Goal: Task Accomplishment & Management: Complete application form

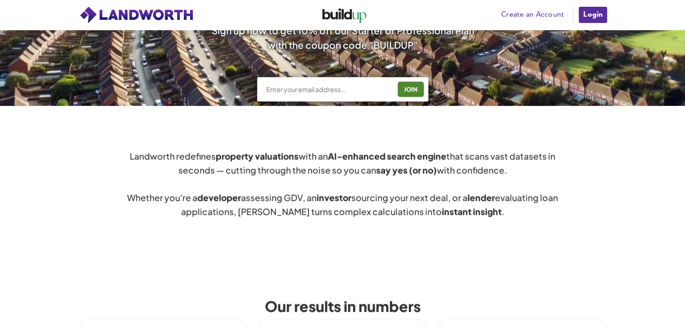
scroll to position [270, 0]
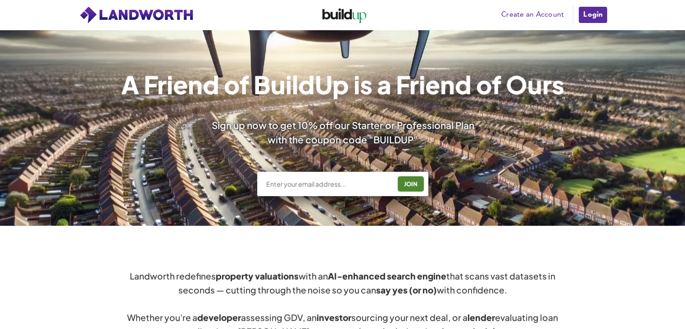
click at [314, 183] on input "text" at bounding box center [328, 183] width 126 height 9
type input "adamb@evoluteproperties.co.uk"
click at [409, 184] on div "JOIN" at bounding box center [410, 184] width 21 height 14
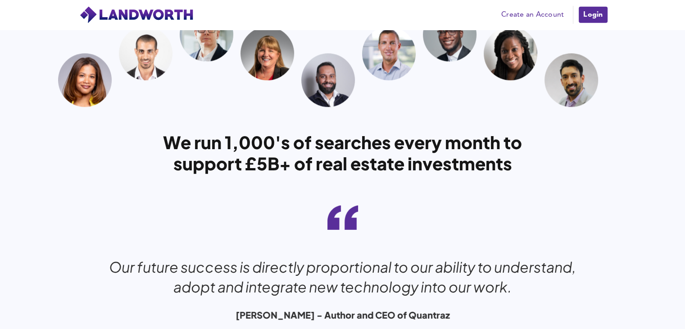
scroll to position [2719, 0]
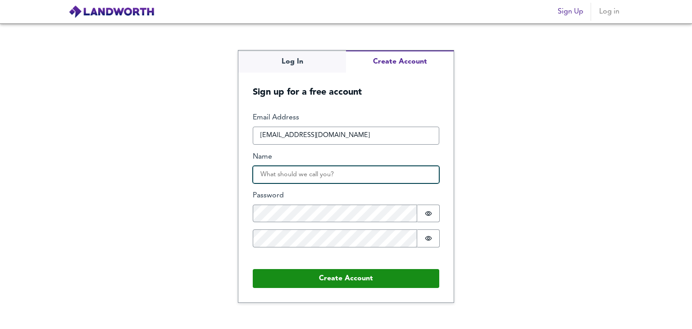
click at [364, 180] on input "Name" at bounding box center [346, 175] width 186 height 18
type input "[PERSON_NAME]"
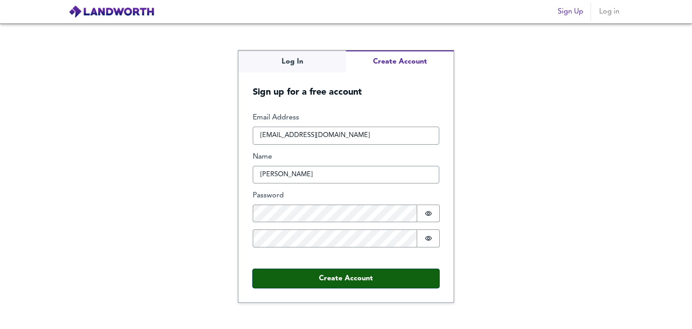
click at [336, 283] on button "Create Account" at bounding box center [346, 278] width 186 height 19
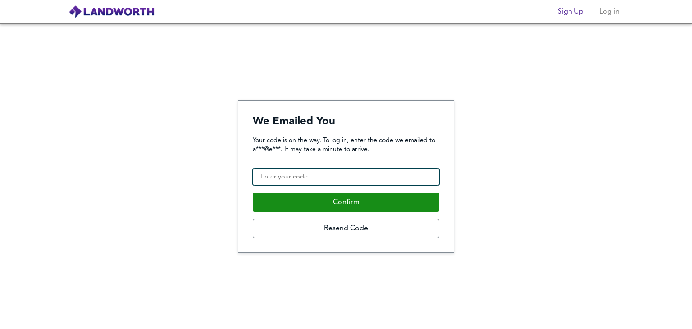
click at [336, 181] on input "Confirmation Code" at bounding box center [346, 177] width 186 height 18
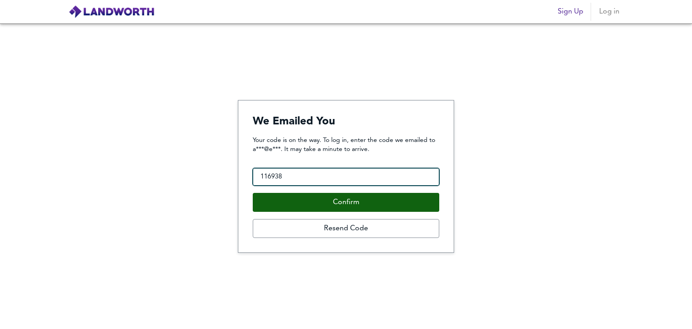
type input "116938"
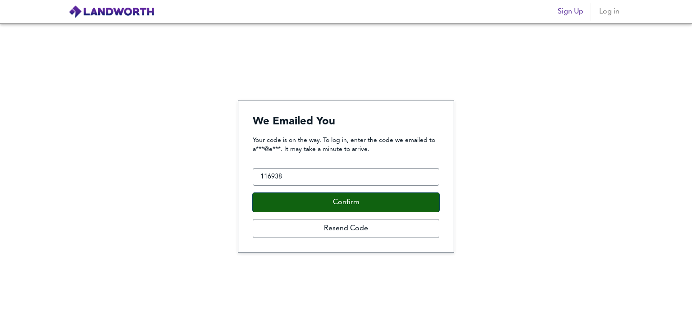
click at [340, 200] on button "Confirm" at bounding box center [346, 202] width 186 height 19
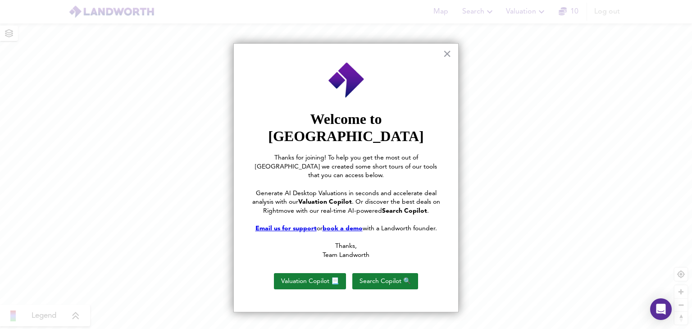
click at [452, 55] on div "× Welcome to [PERSON_NAME] Thanks for joining! To help you get the most out of …" at bounding box center [345, 177] width 225 height 269
click at [445, 55] on button "×" at bounding box center [447, 53] width 9 height 14
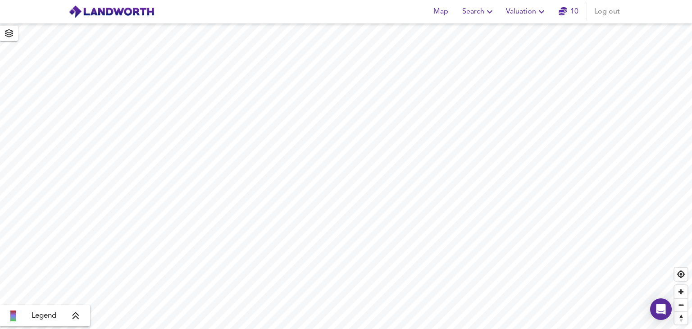
click at [561, 10] on icon "button" at bounding box center [563, 11] width 8 height 8
